Goal: Task Accomplishment & Management: Use online tool/utility

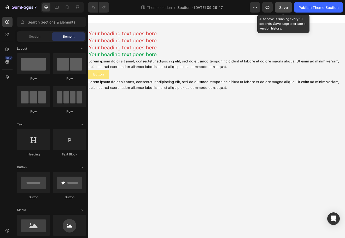
click at [280, 10] on button "Save" at bounding box center [283, 7] width 17 height 10
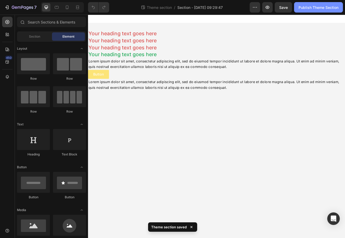
click at [319, 7] on div "Publish Theme Section" at bounding box center [319, 7] width 40 height 5
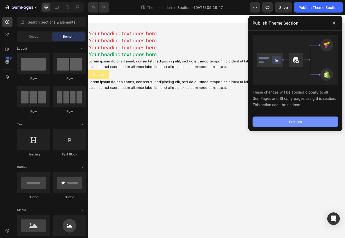
click at [293, 122] on div "Publish" at bounding box center [295, 121] width 13 height 5
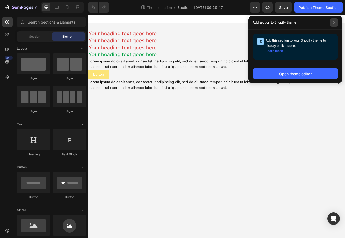
click at [334, 21] on icon at bounding box center [334, 22] width 3 height 3
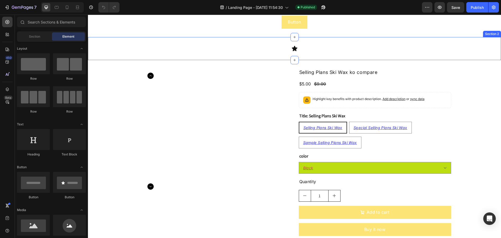
scroll to position [26, 0]
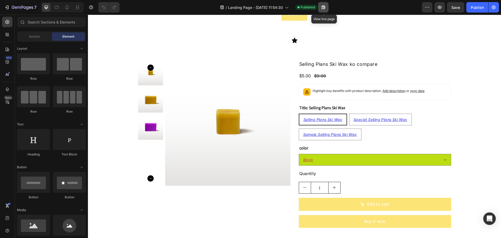
click at [322, 9] on icon "button" at bounding box center [323, 7] width 5 height 5
